Goal: Information Seeking & Learning: Learn about a topic

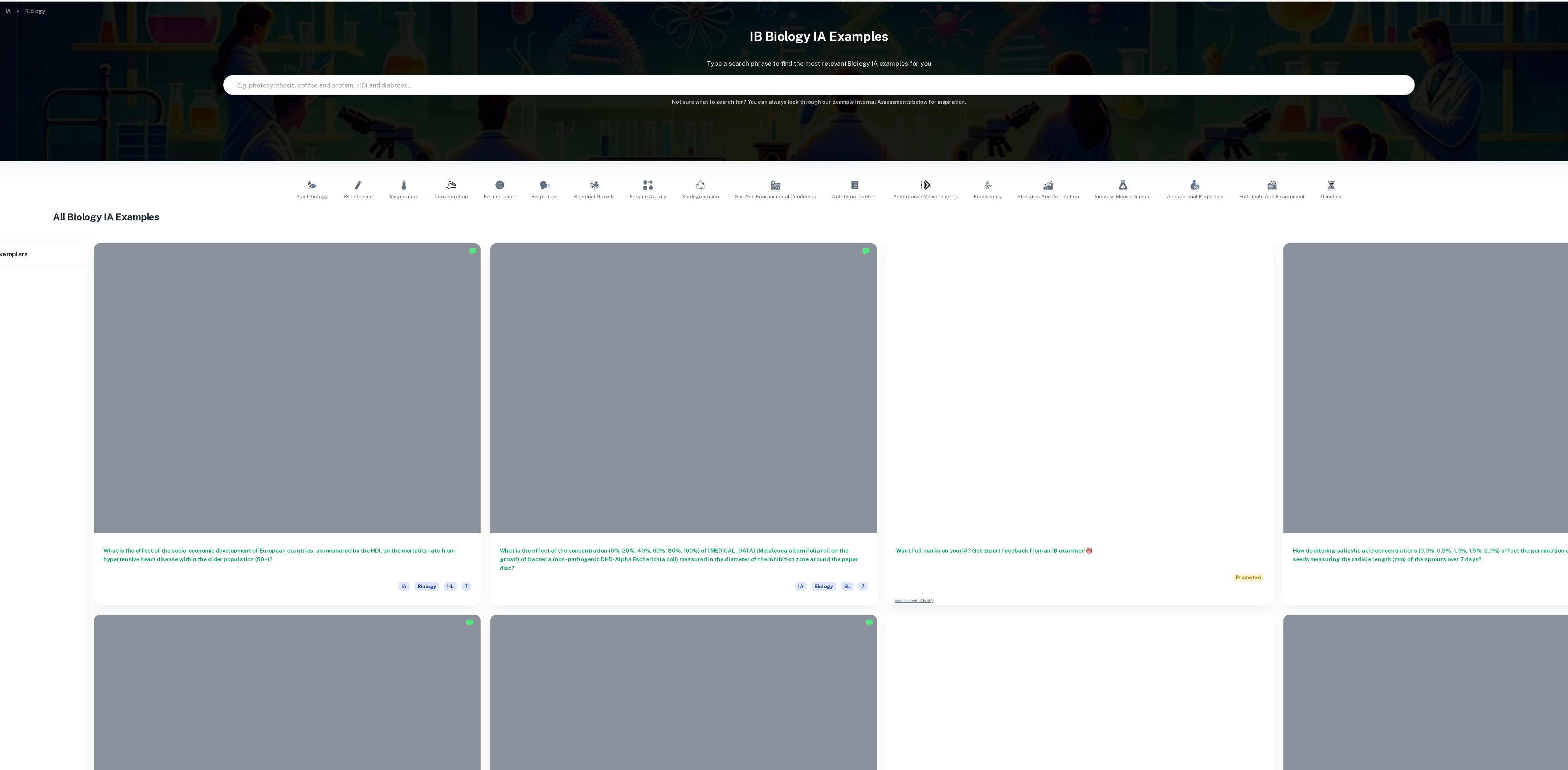
type input "Biology"
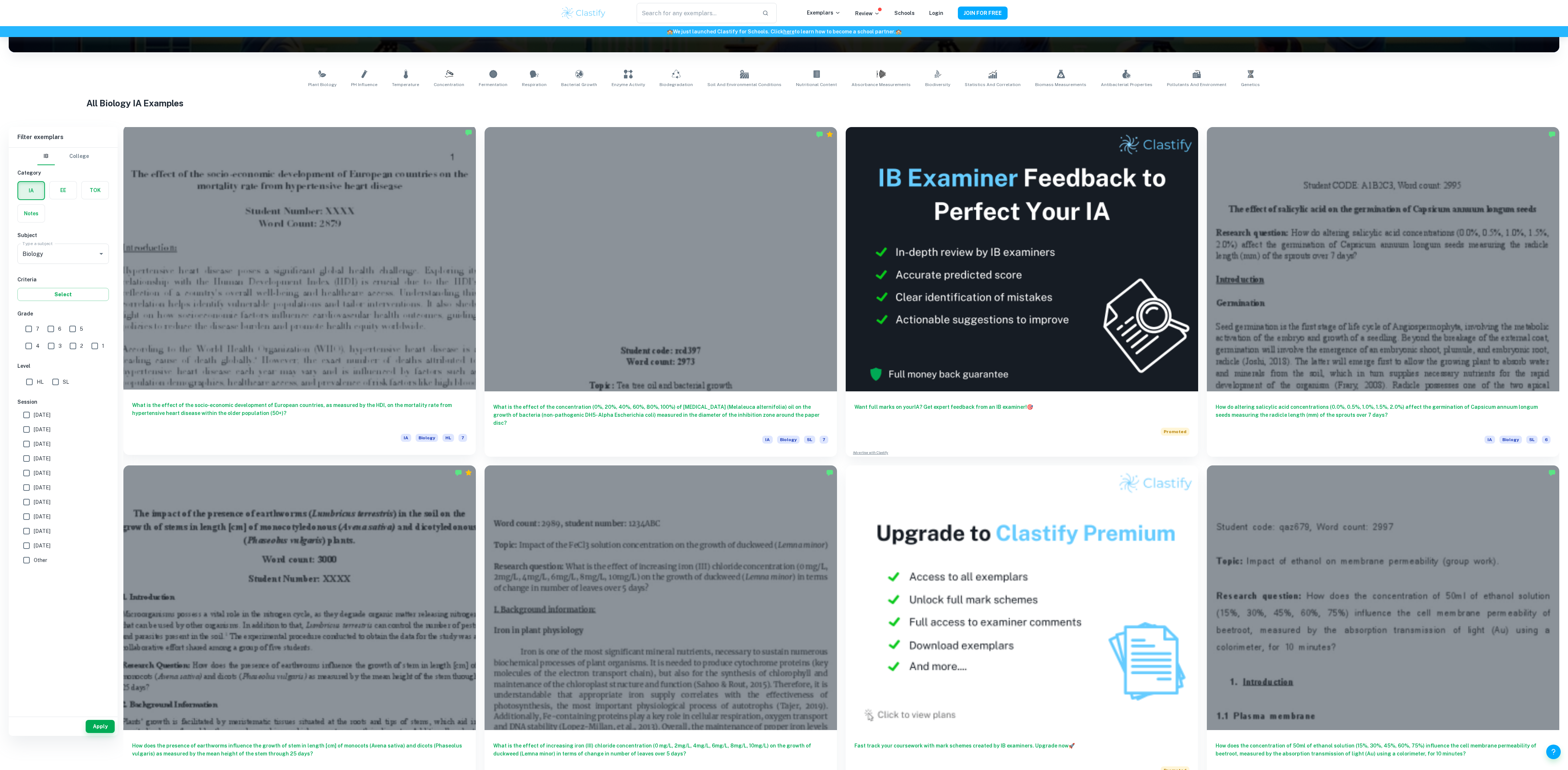
scroll to position [141, 0]
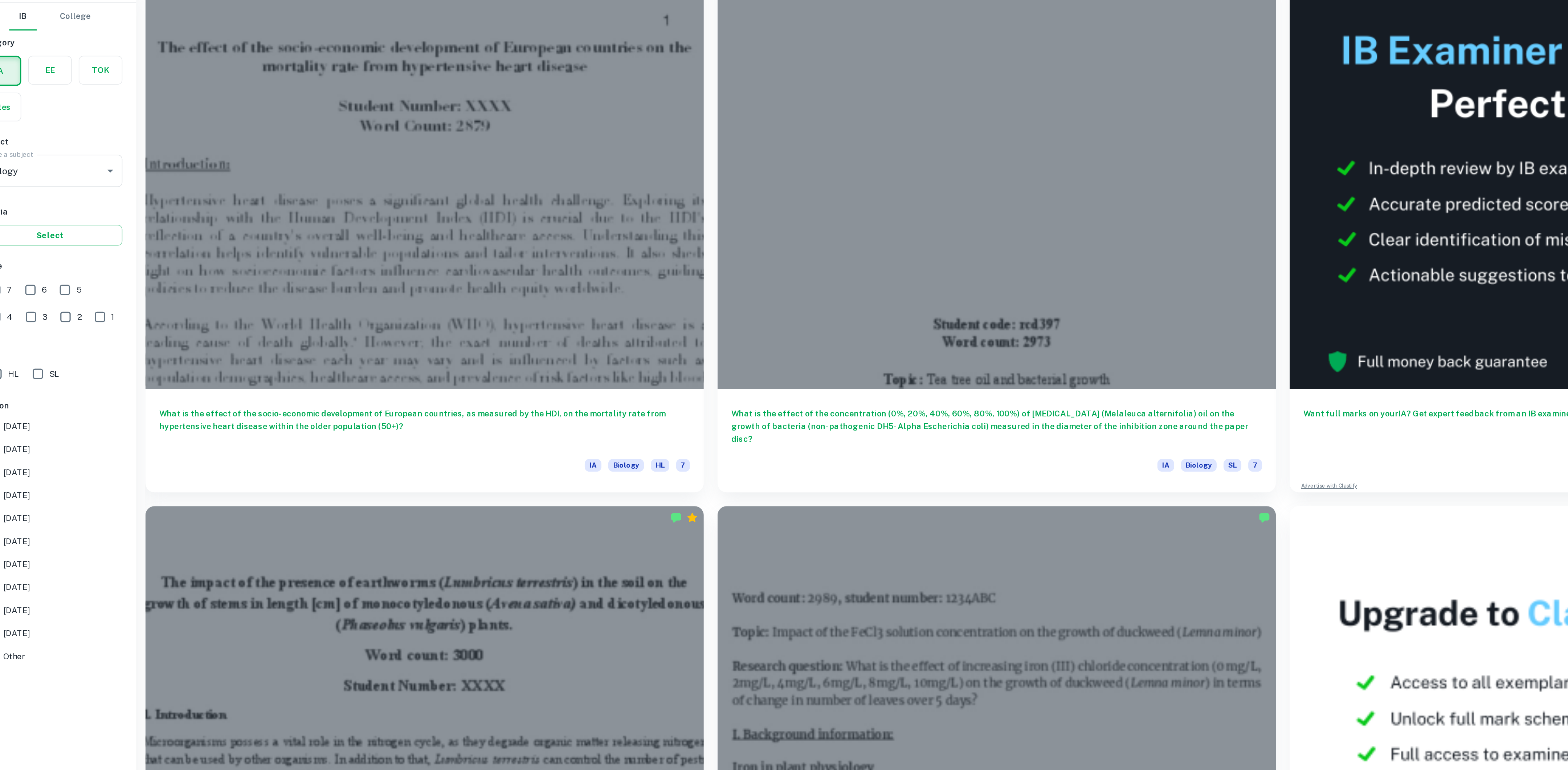
click at [63, 357] on span "SL" at bounding box center [66, 359] width 6 height 8
click at [63, 357] on input "SL" at bounding box center [55, 359] width 15 height 15
checkbox input "true"
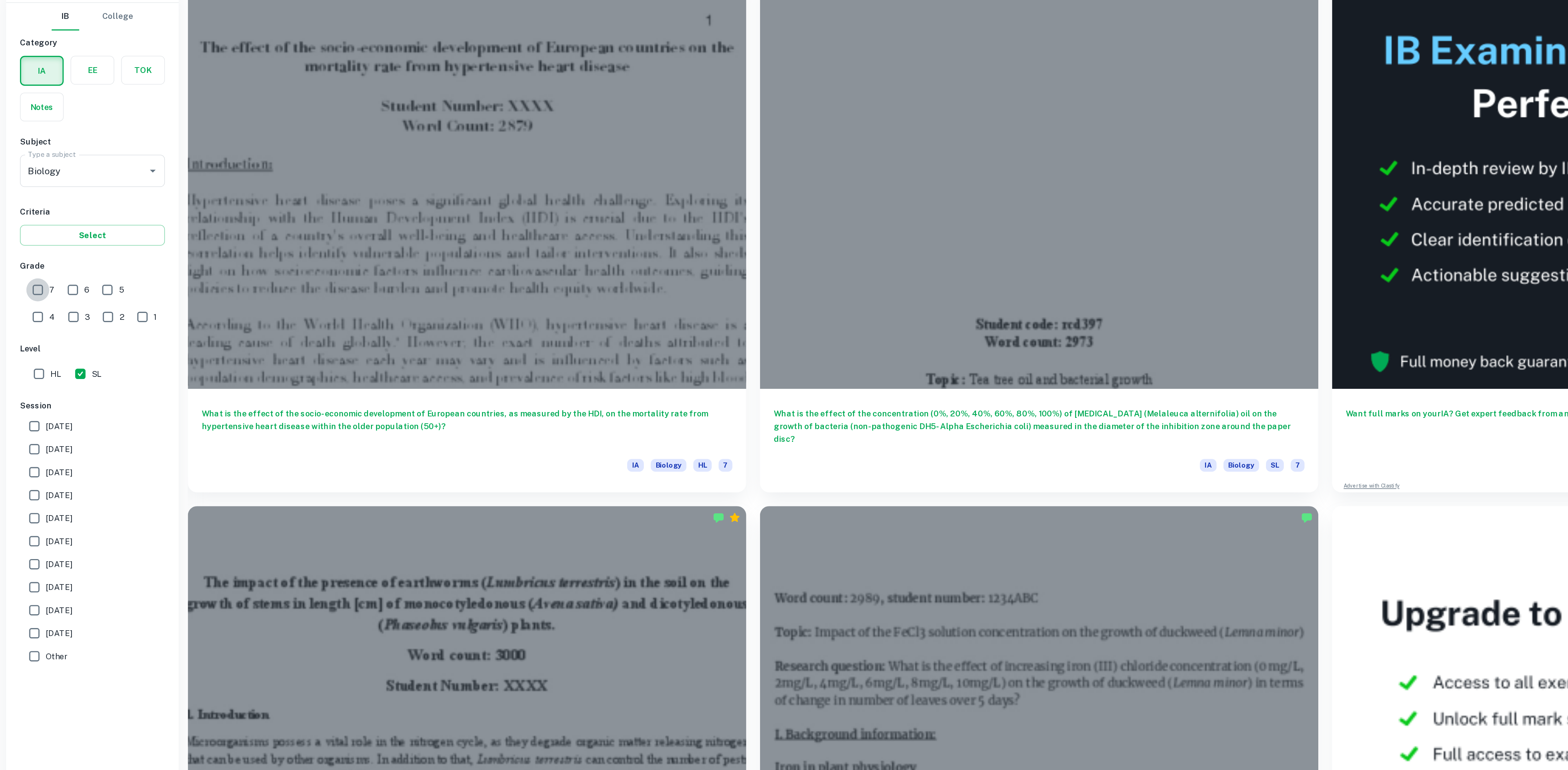
click at [29, 306] on input "7" at bounding box center [29, 306] width 15 height 15
checkbox input "true"
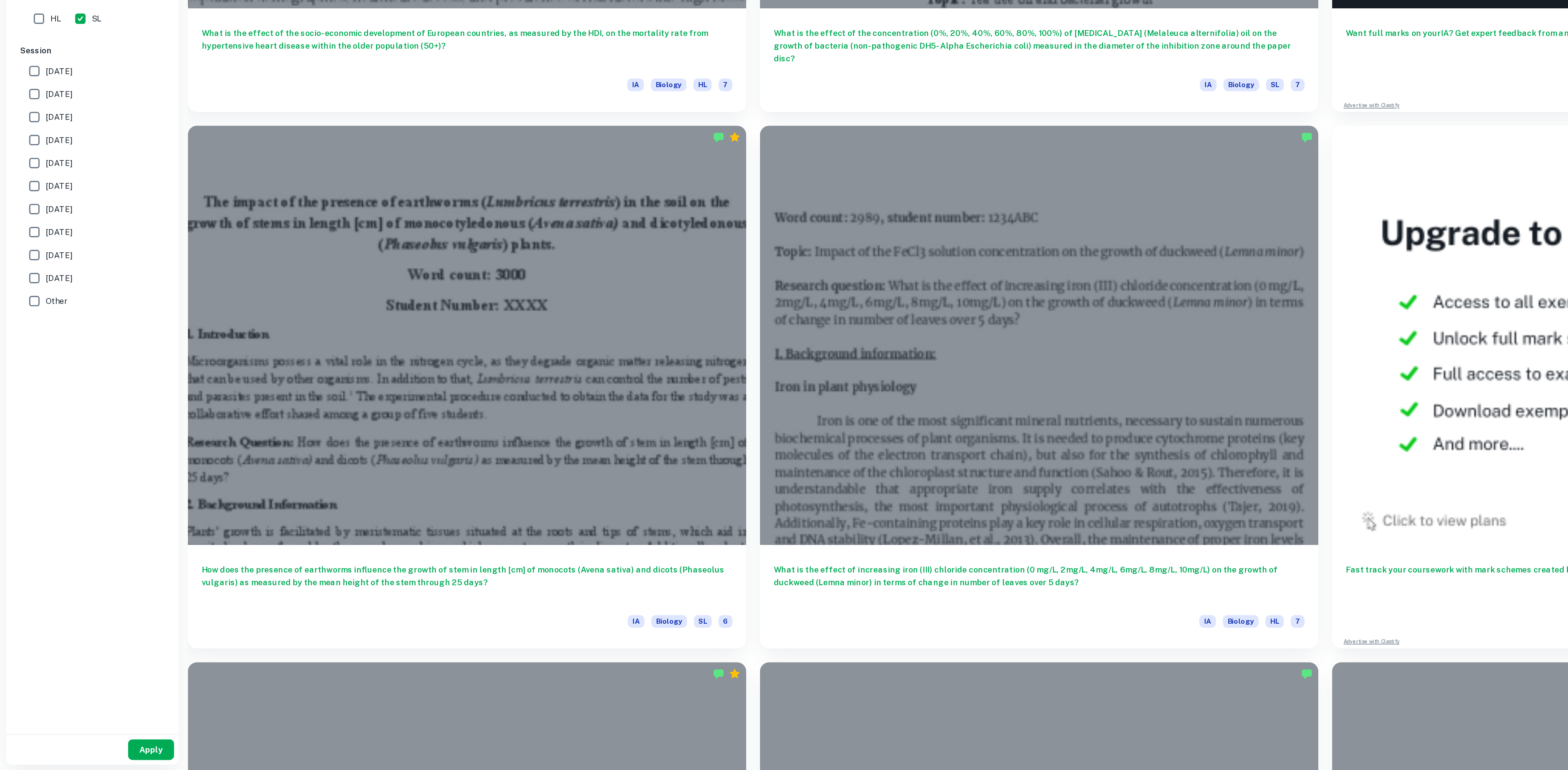
click at [103, 760] on button "Apply" at bounding box center [100, 757] width 29 height 13
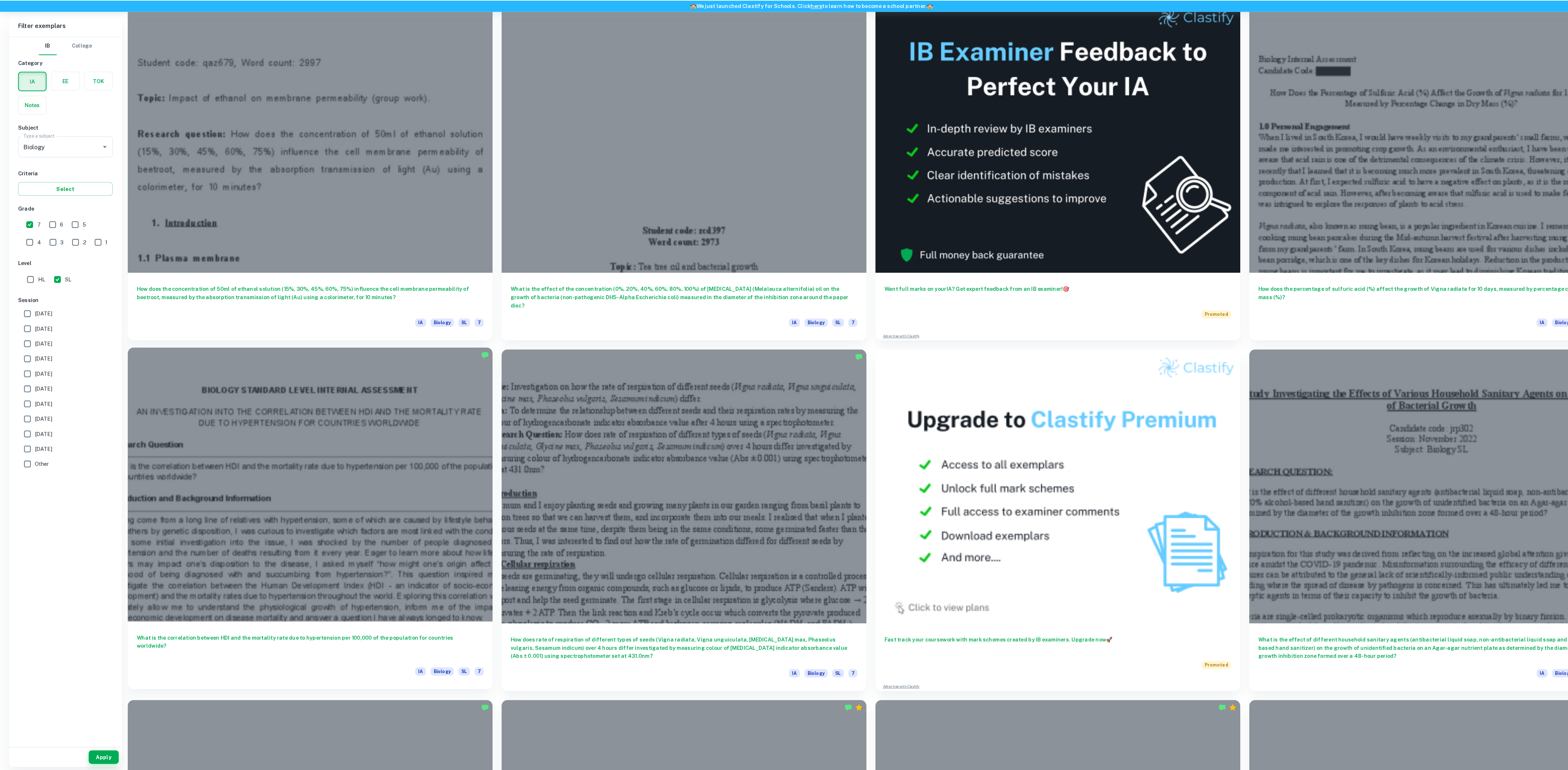
scroll to position [229, 0]
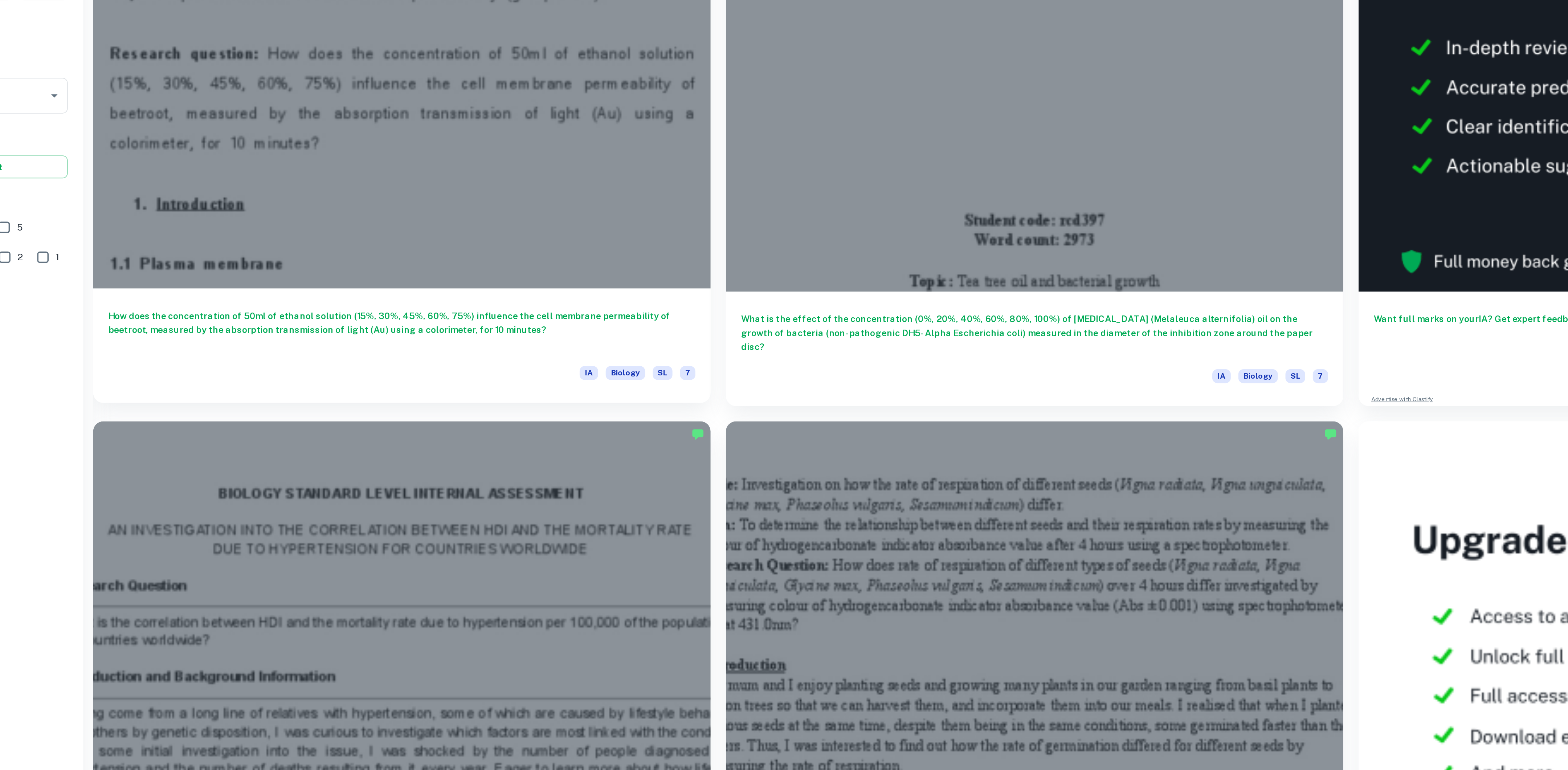
drag, startPoint x: 349, startPoint y: 305, endPoint x: 341, endPoint y: 306, distance: 8.1
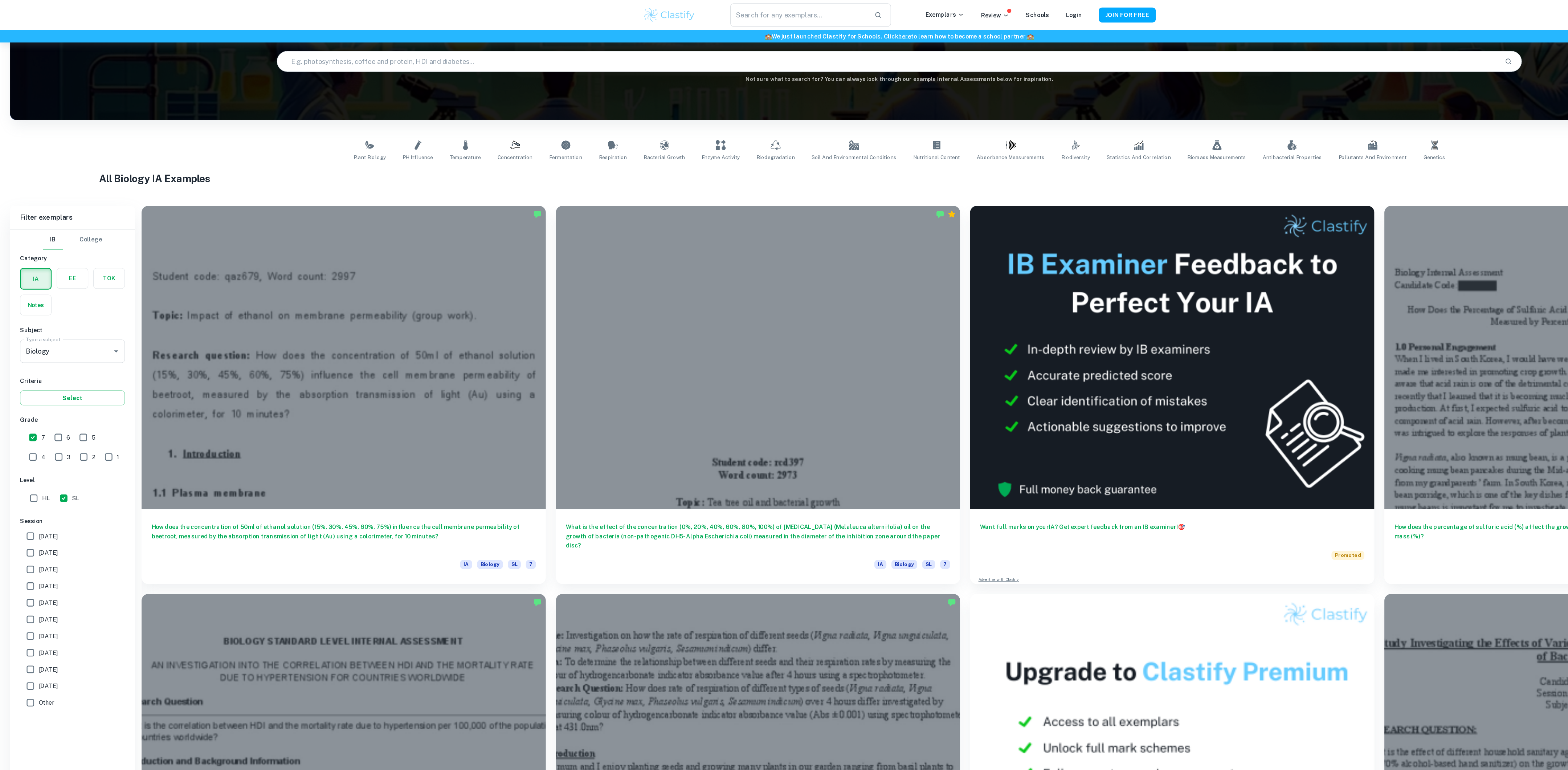
scroll to position [0, 0]
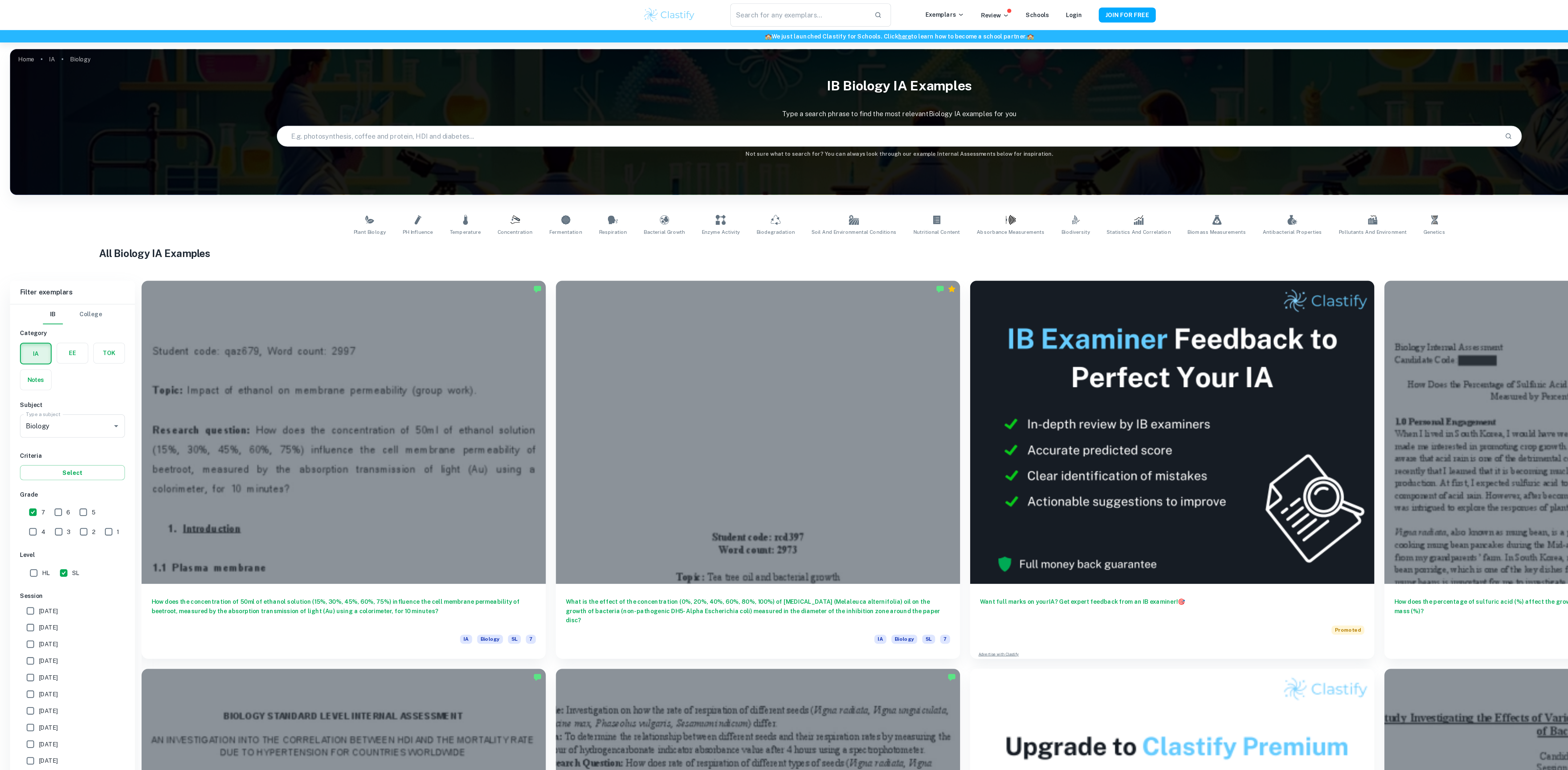
click at [565, 121] on input "text" at bounding box center [774, 118] width 1064 height 20
type input "respiration"
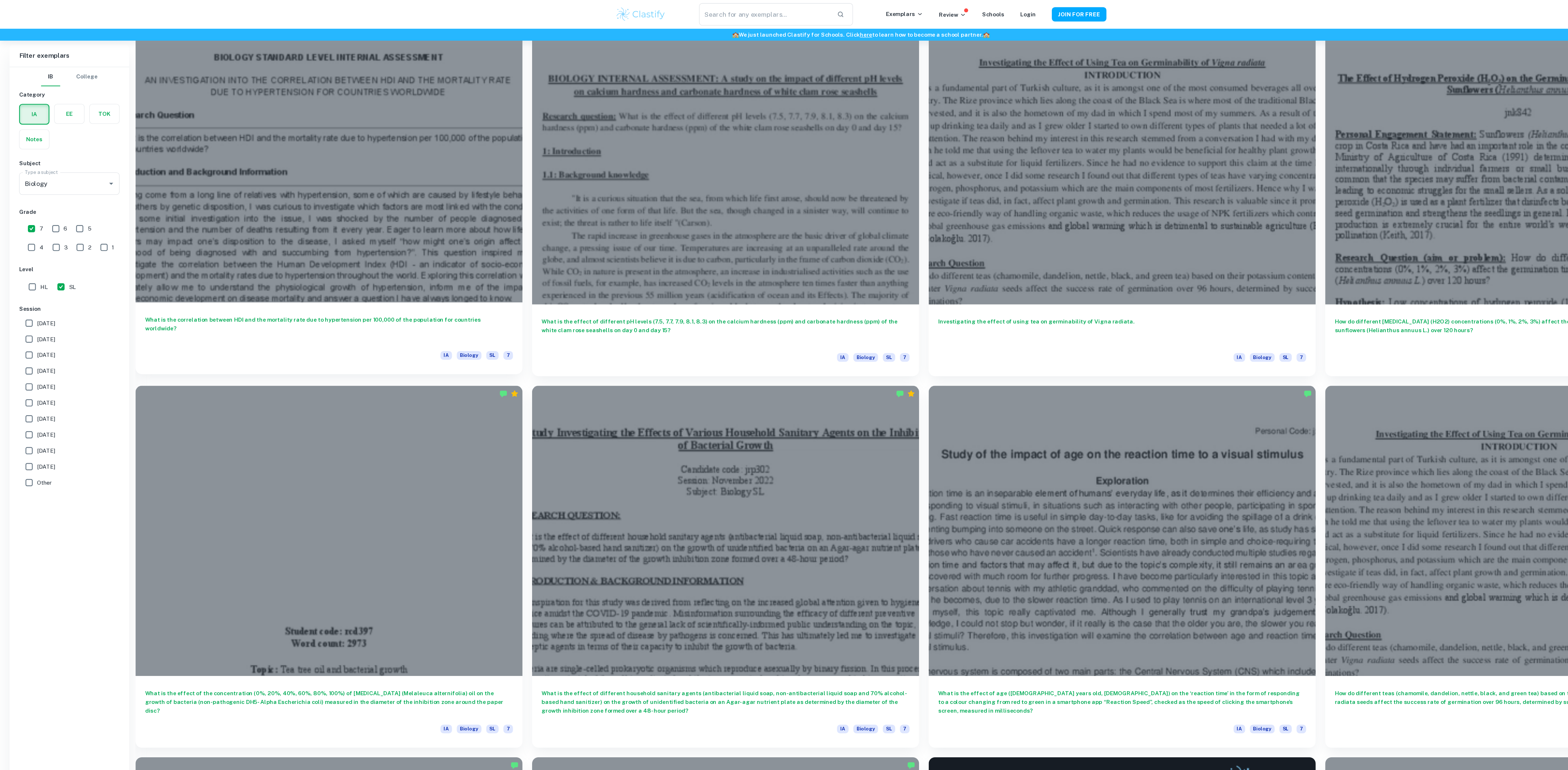
scroll to position [886, 0]
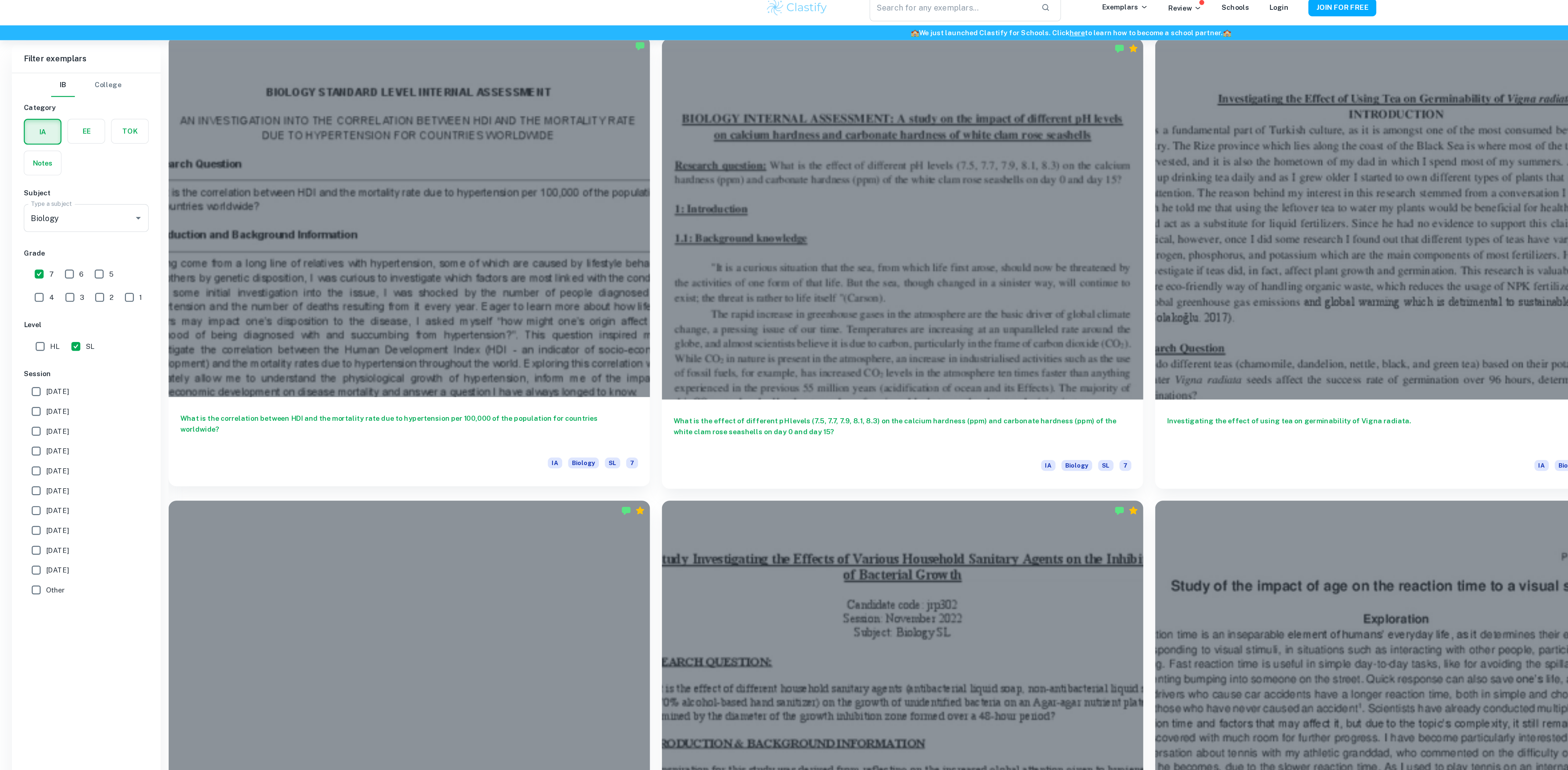
click at [340, 230] on div at bounding box center [299, 166] width 352 height 264
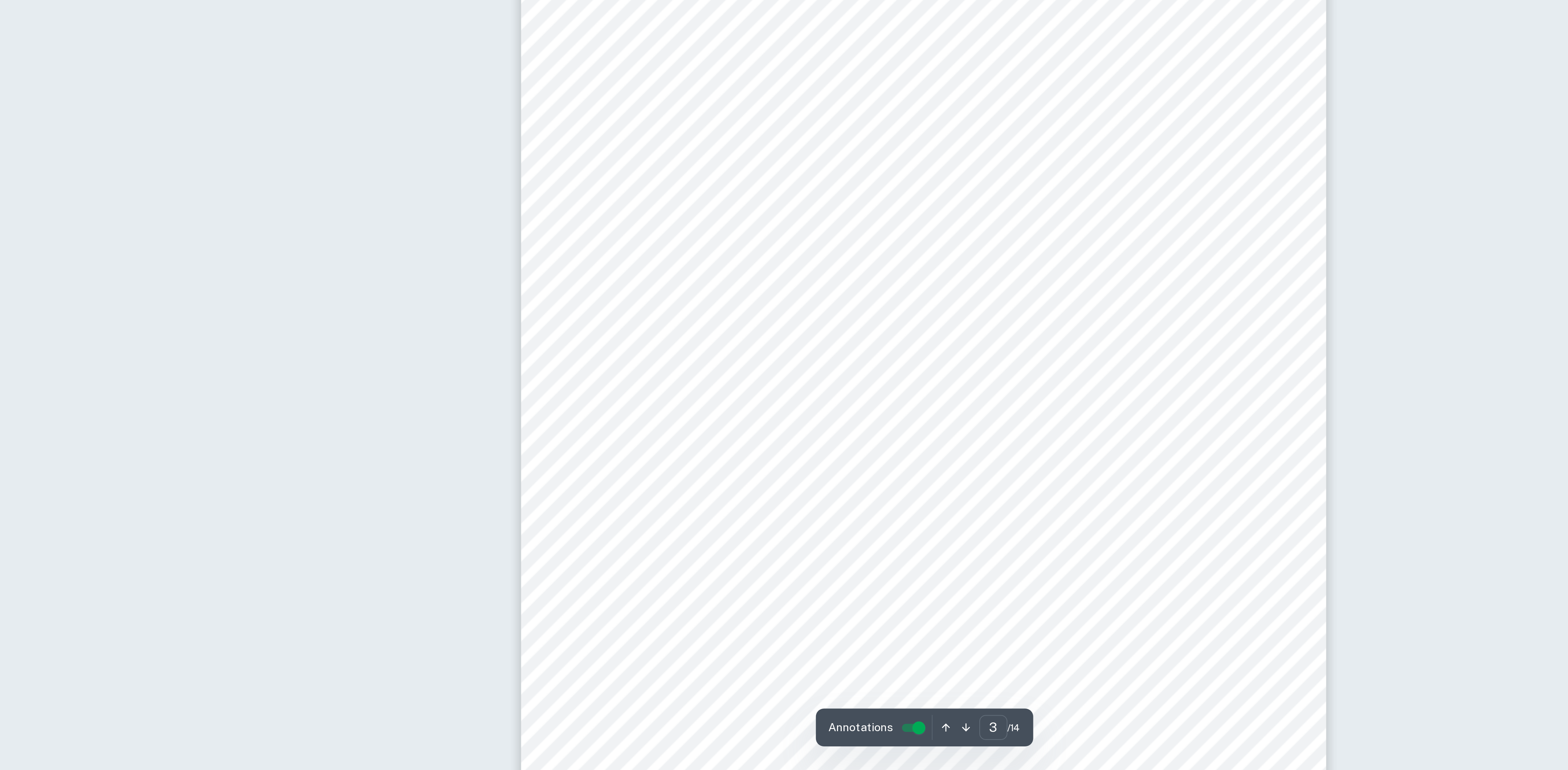
scroll to position [936, 0]
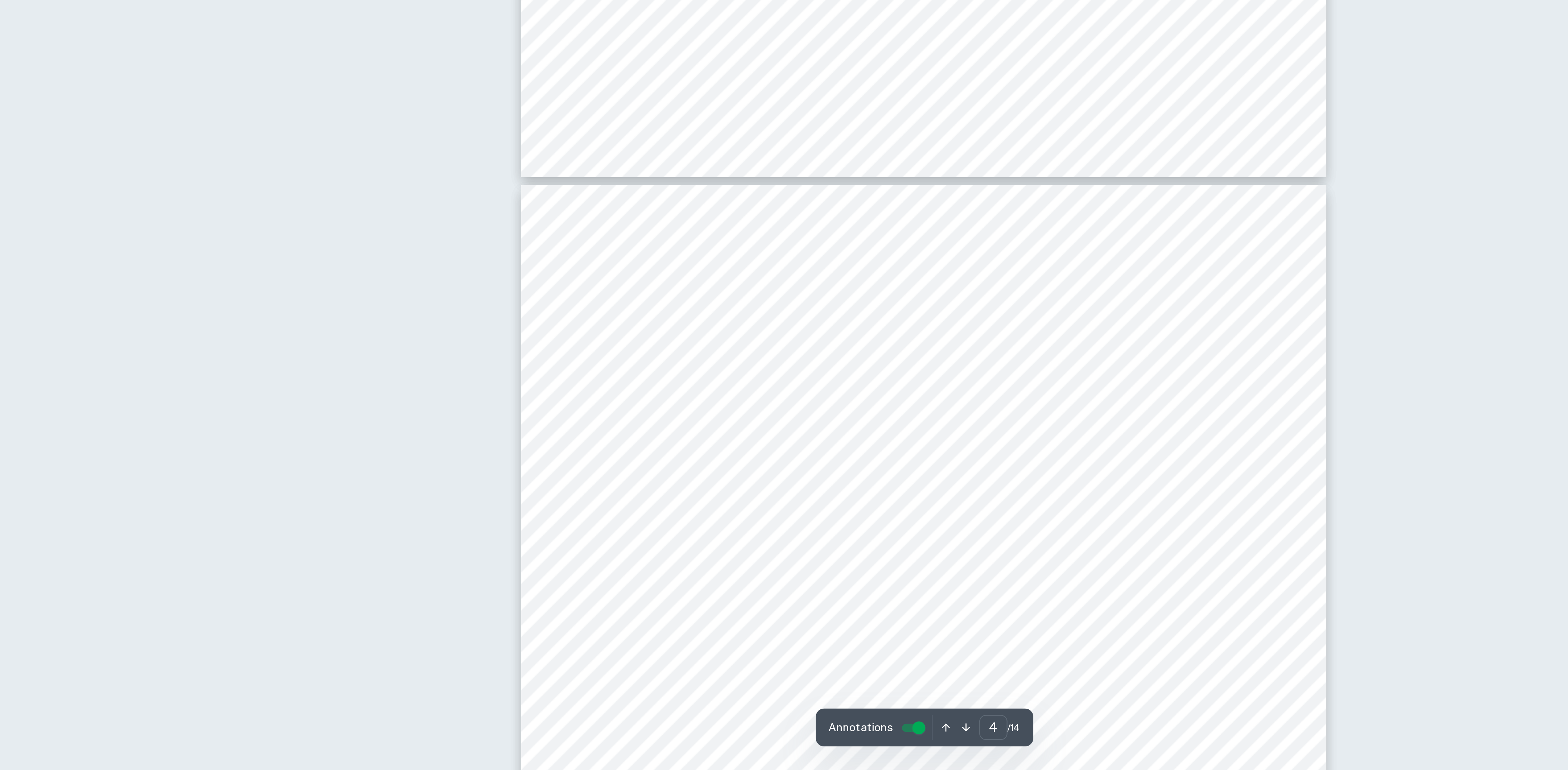
type input "5"
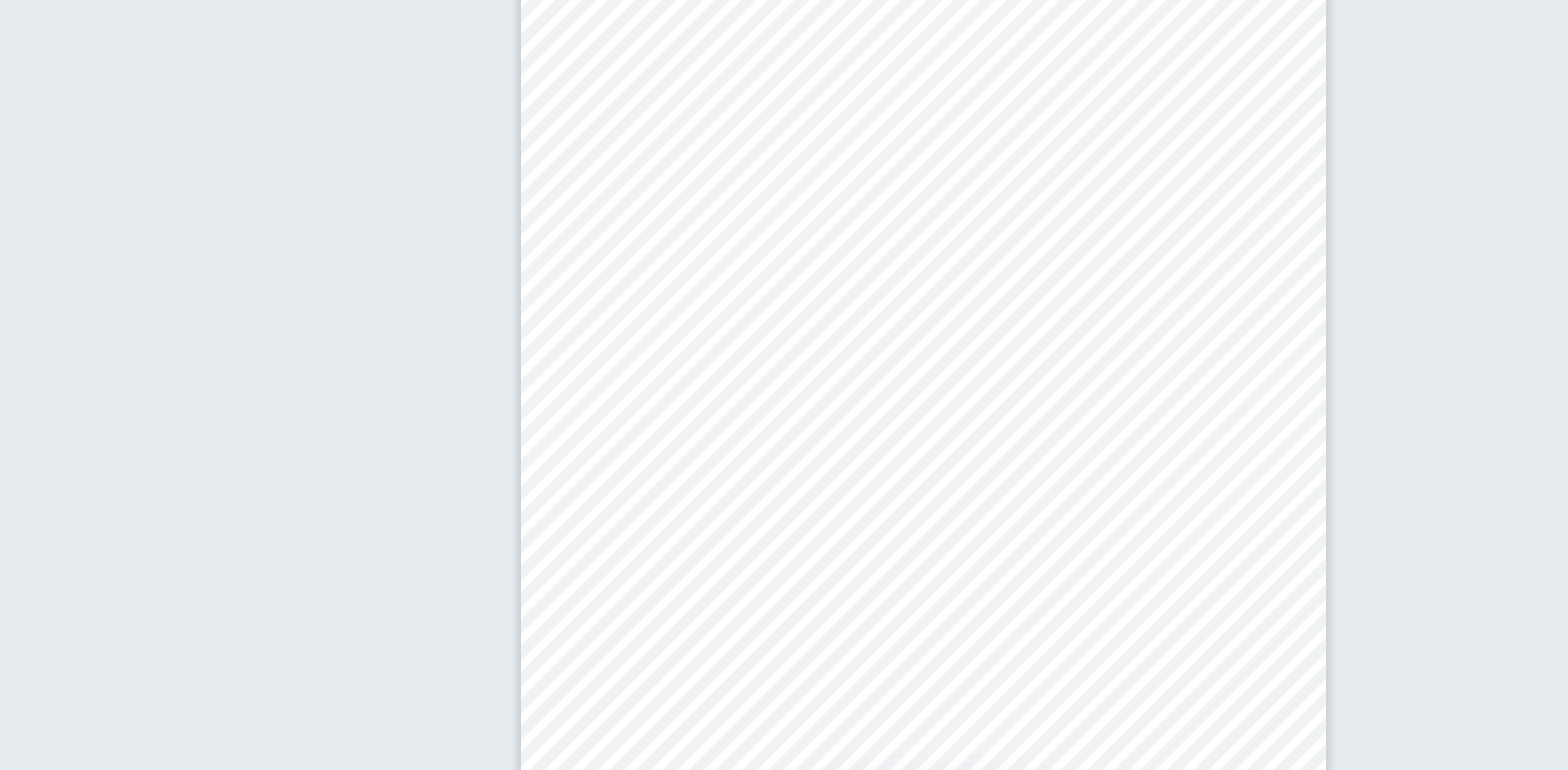
scroll to position [1761, 0]
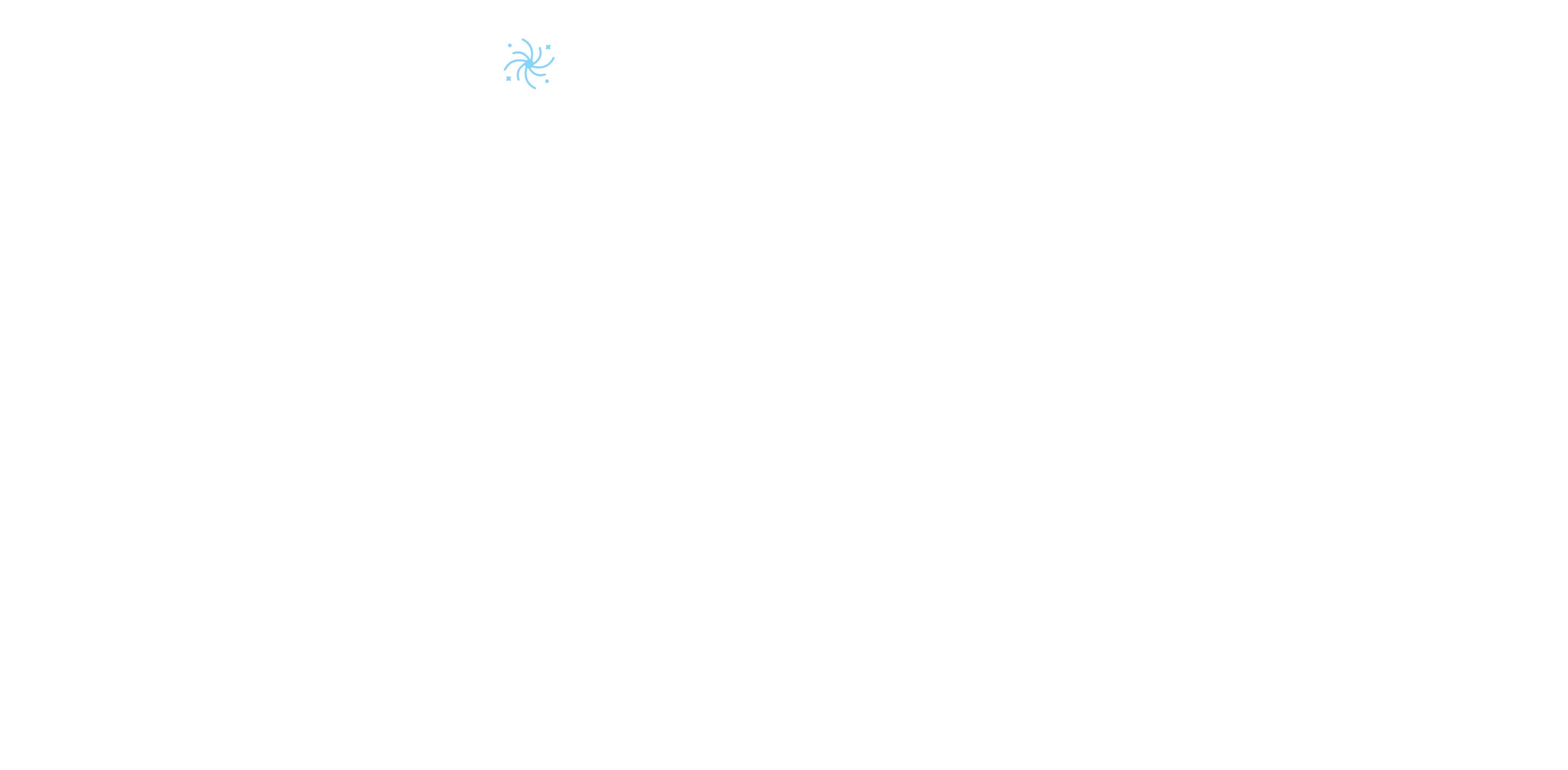
scroll to position [37, 0]
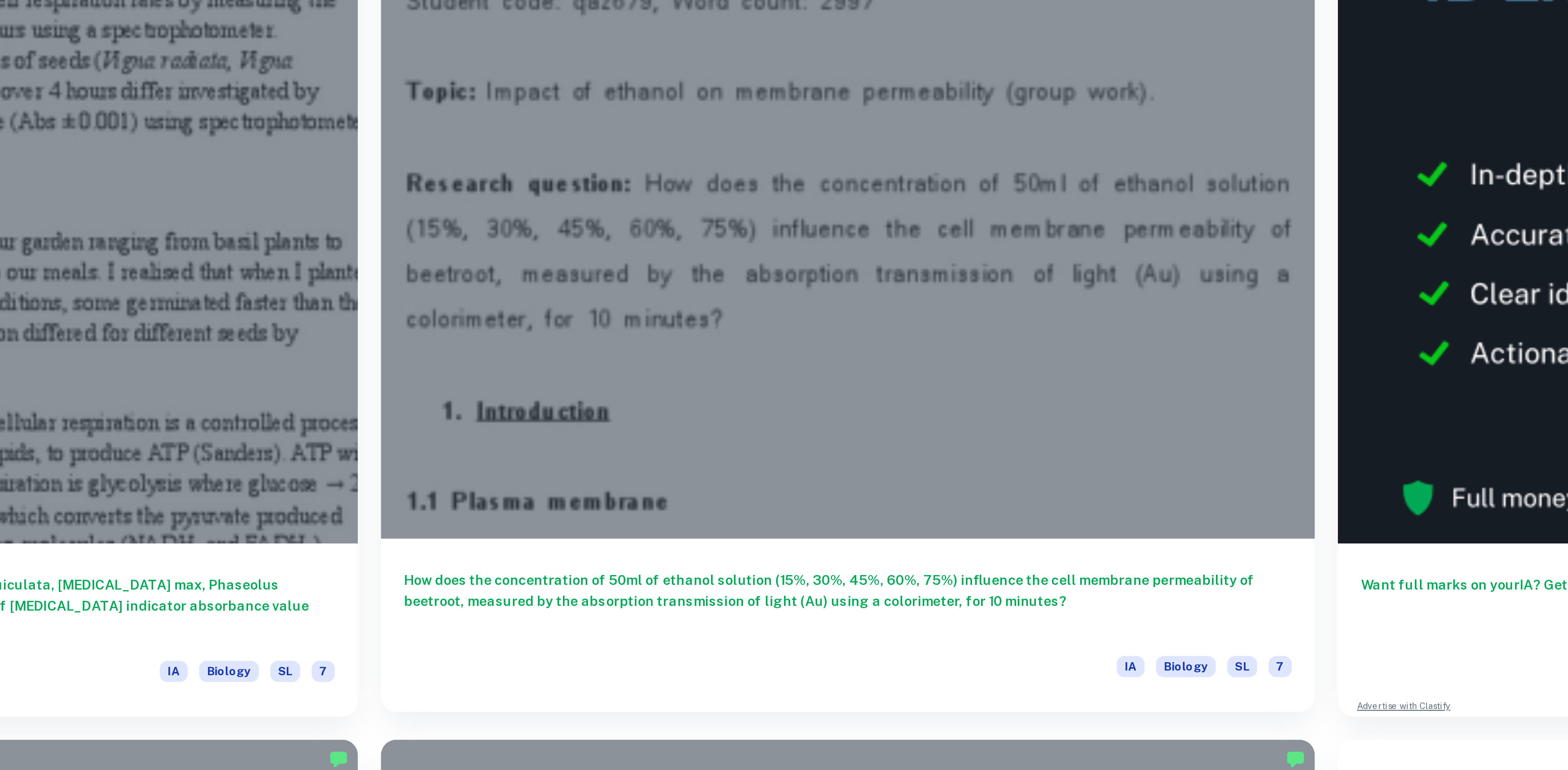
click at [564, 388] on div at bounding box center [660, 338] width 352 height 264
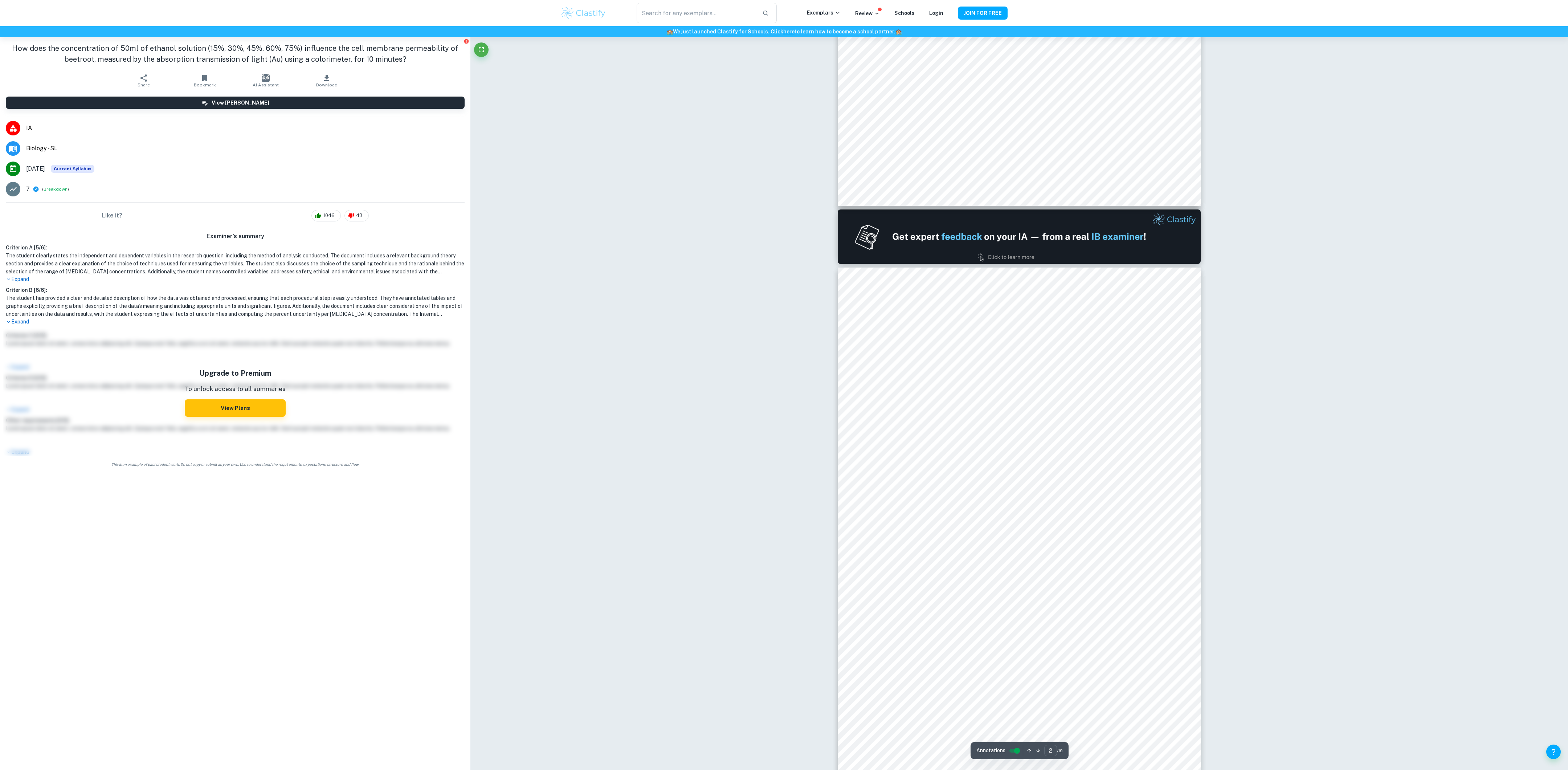
scroll to position [474, 0]
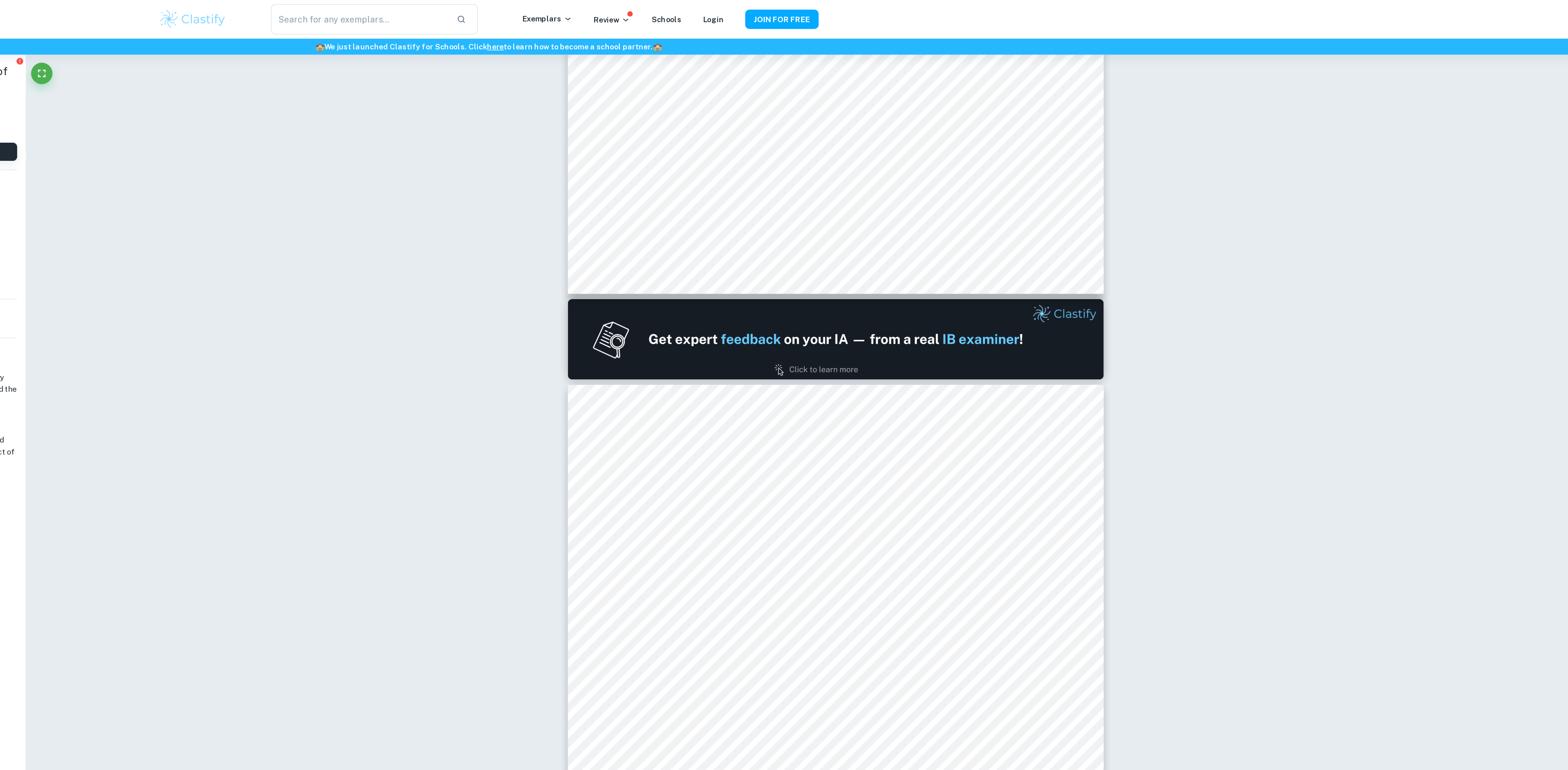
type input "1"
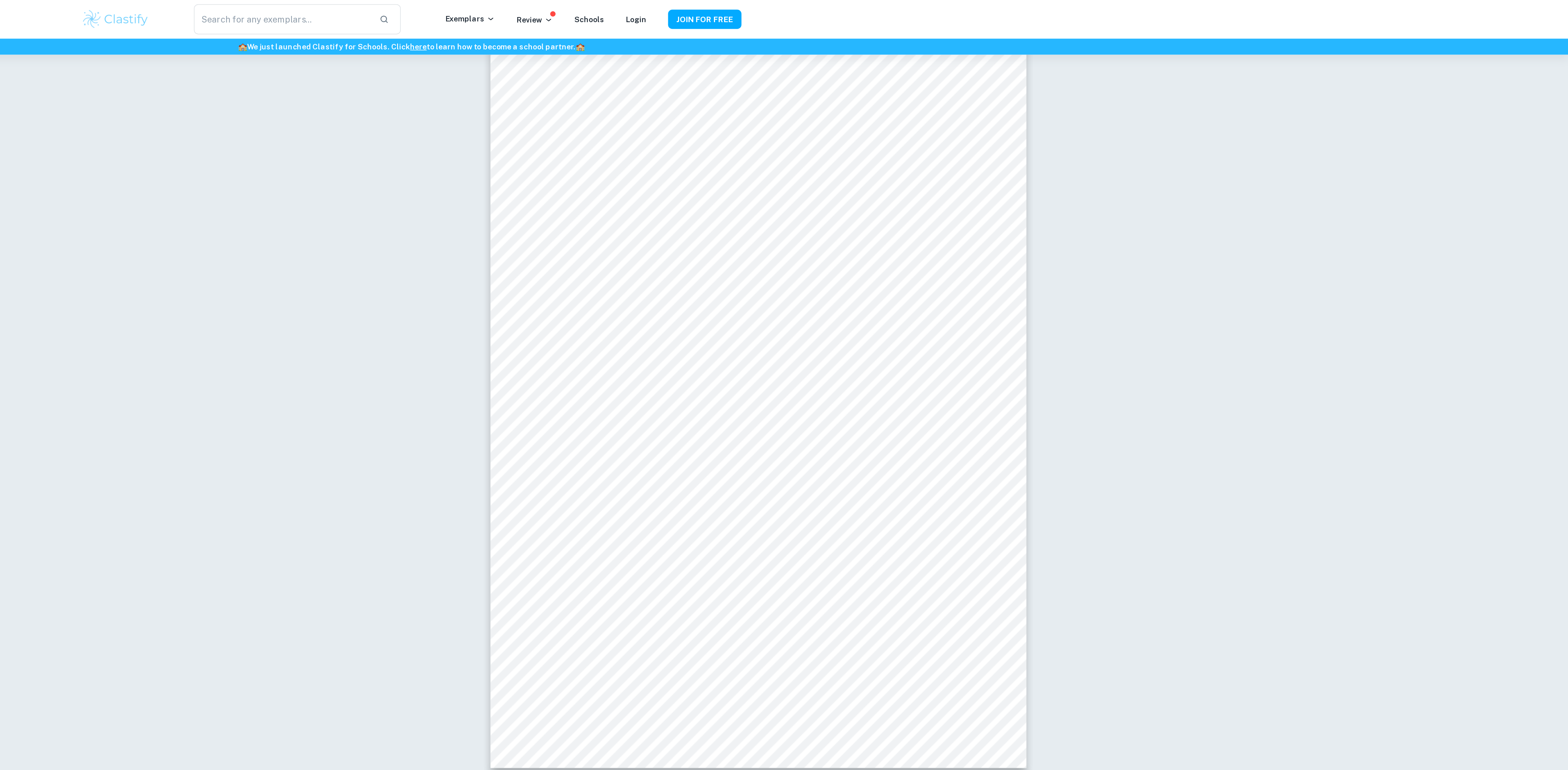
scroll to position [0, 0]
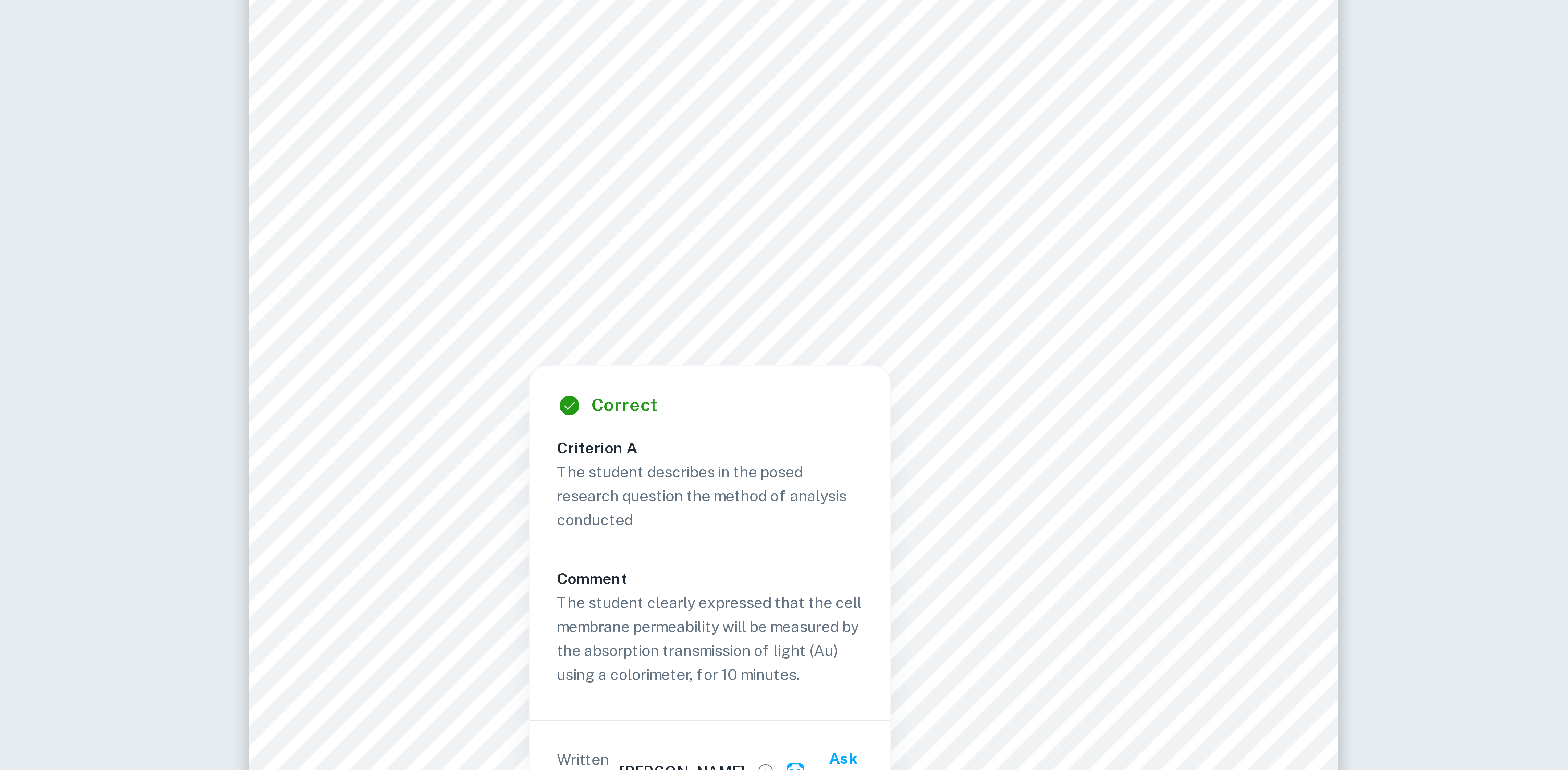
click at [990, 186] on div at bounding box center [1037, 183] width 240 height 14
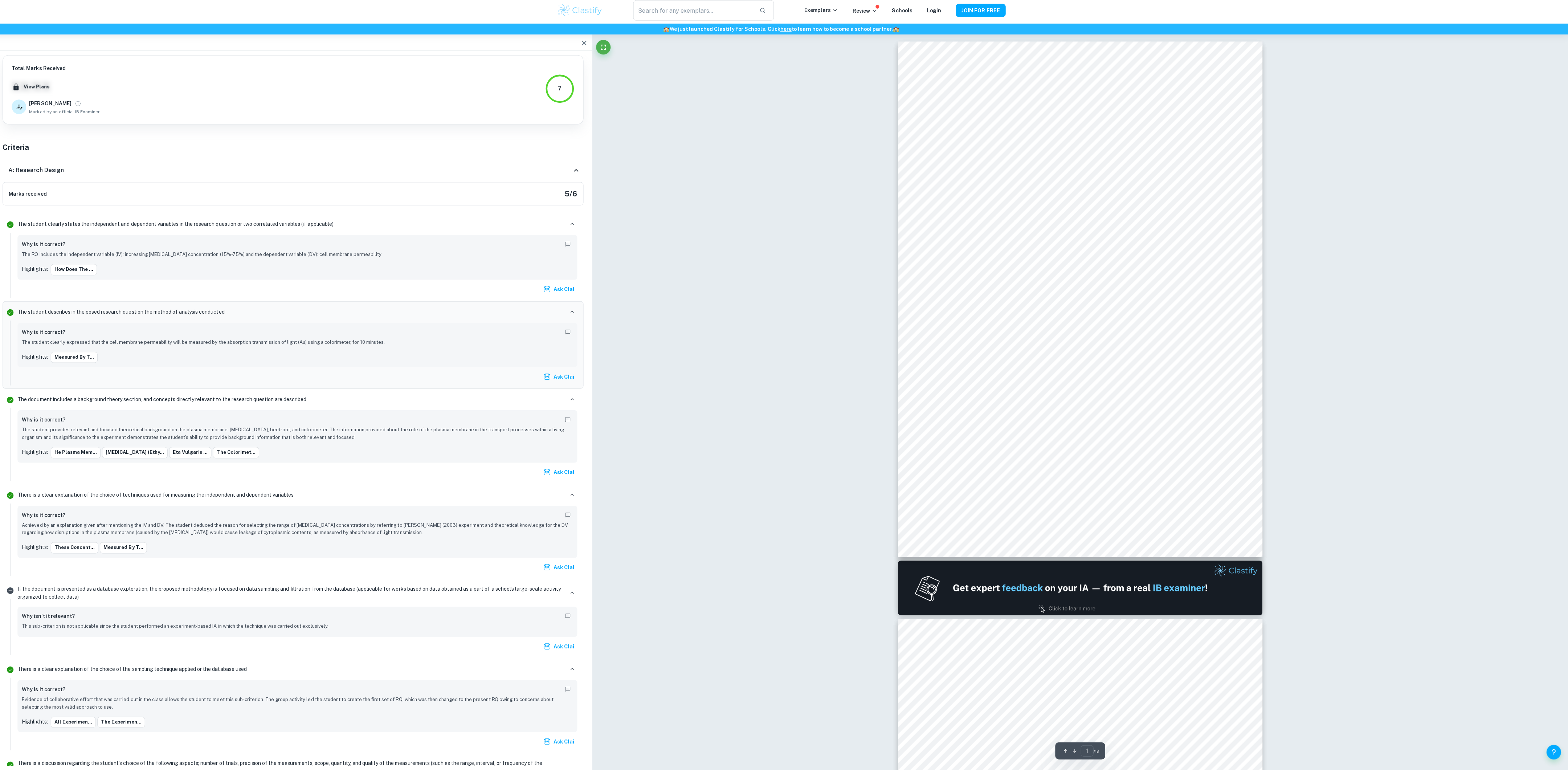
scroll to position [2, 0]
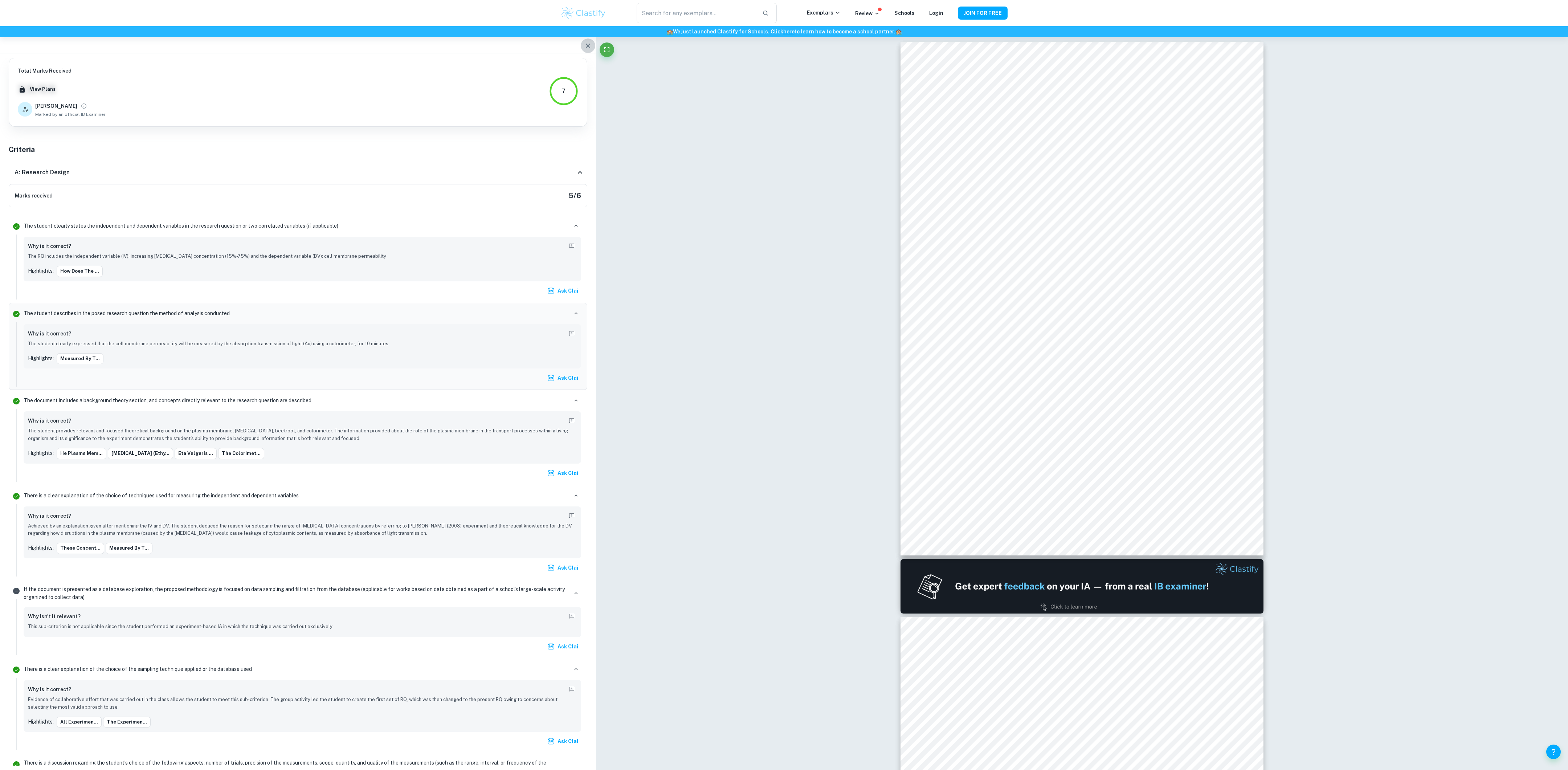
click at [587, 44] on icon "button" at bounding box center [587, 46] width 4 height 4
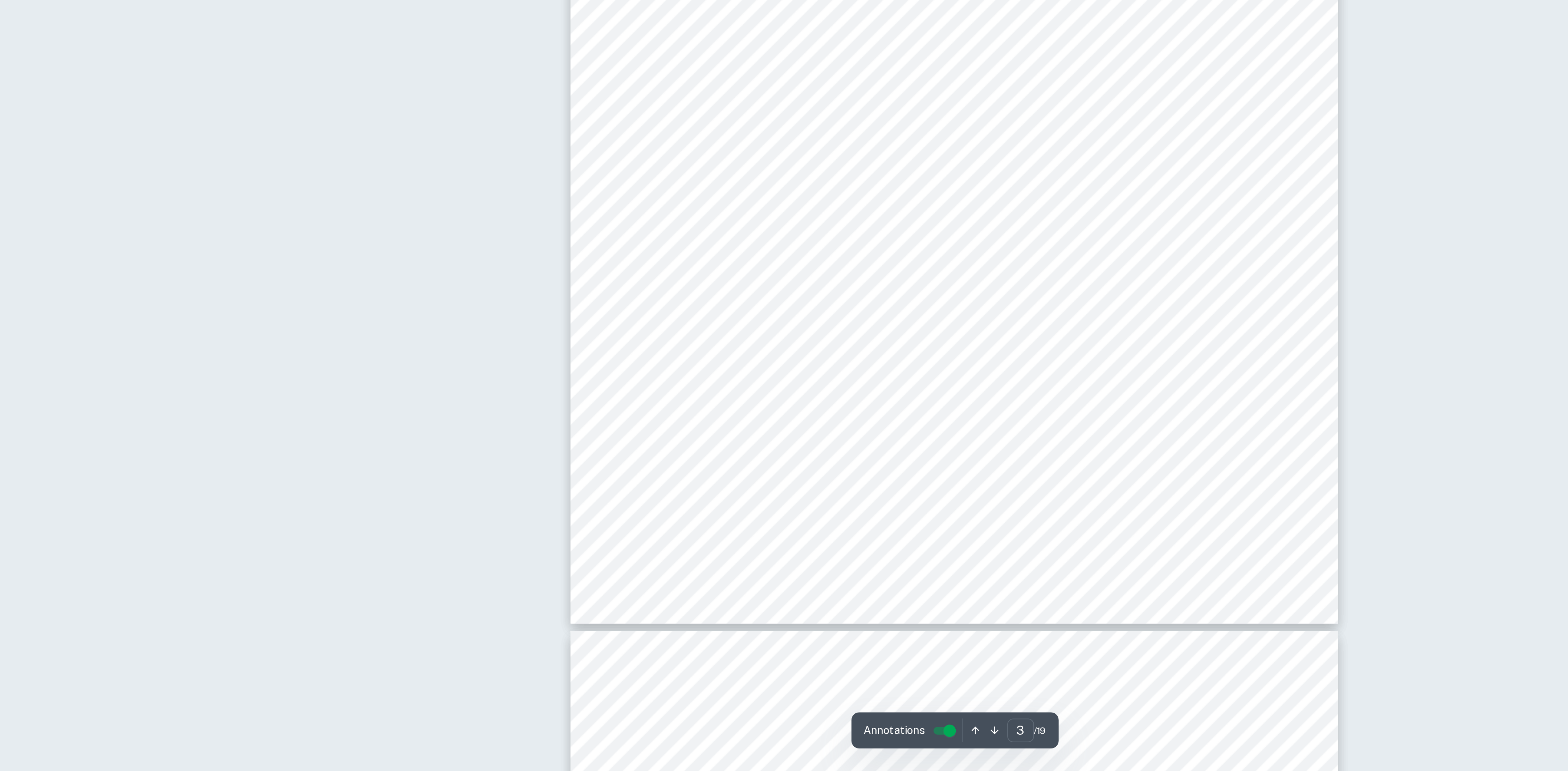
scroll to position [1005, 0]
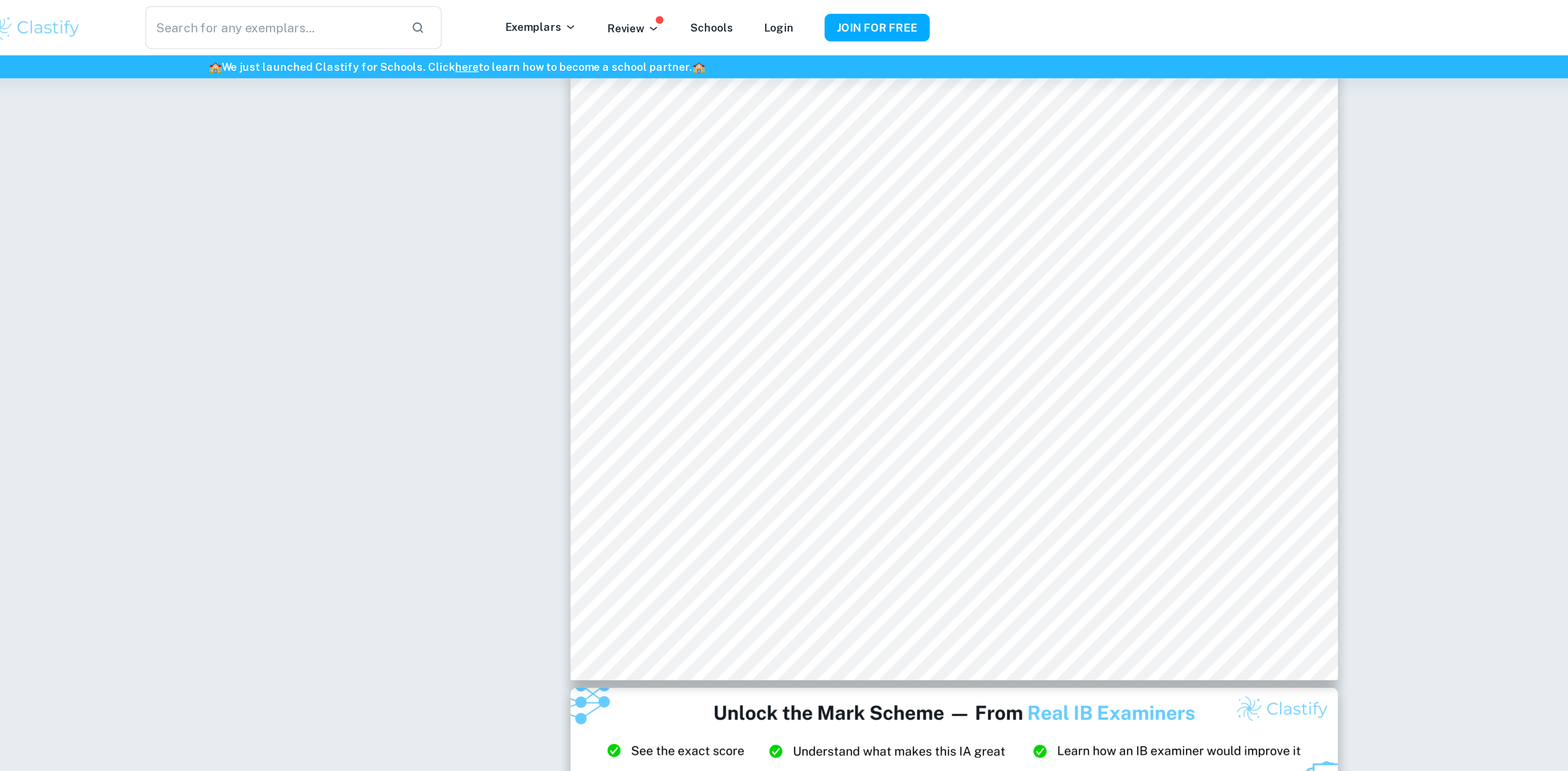
type input "2"
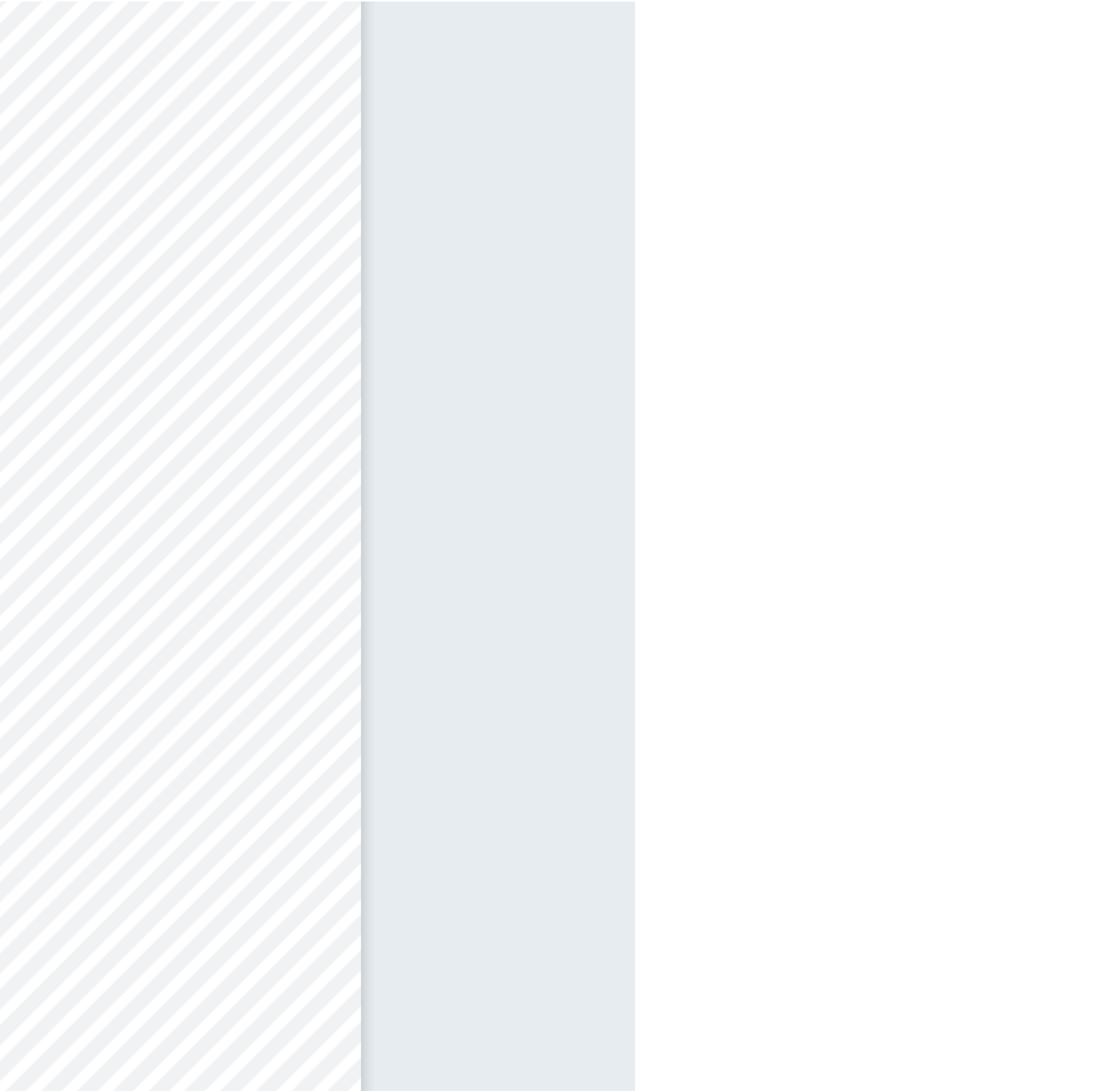
scroll to position [511, 223]
